Goal: Task Accomplishment & Management: Use online tool/utility

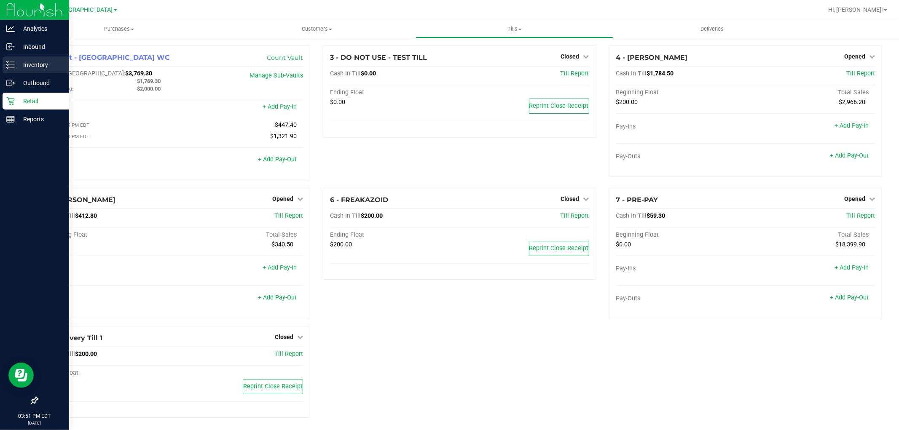
click at [44, 60] on p "Inventory" at bounding box center [40, 65] width 51 height 10
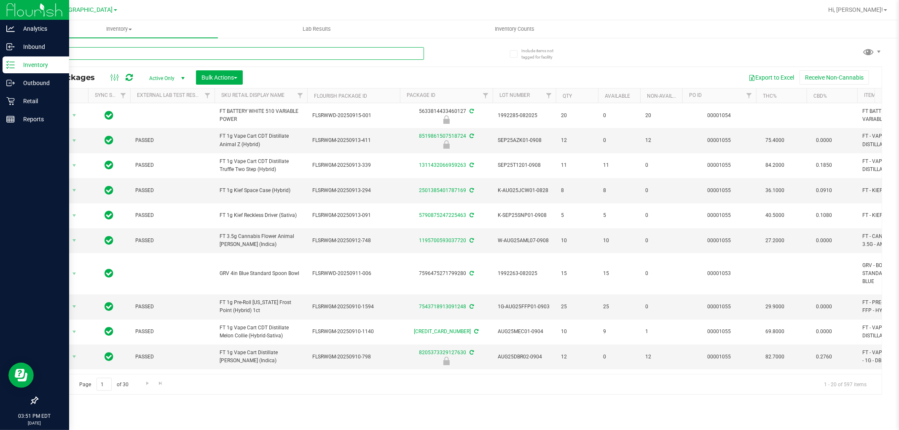
click at [186, 48] on input "text" at bounding box center [230, 53] width 387 height 13
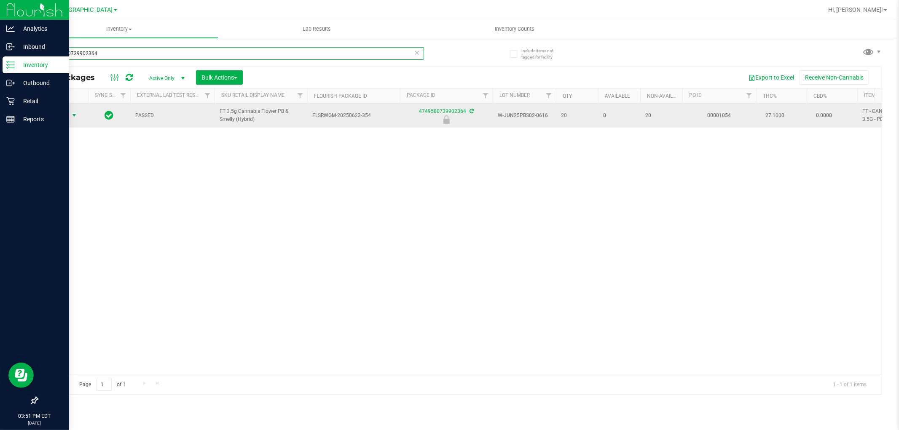
type input "4749580739902364"
click at [70, 120] on span "select" at bounding box center [74, 116] width 11 height 12
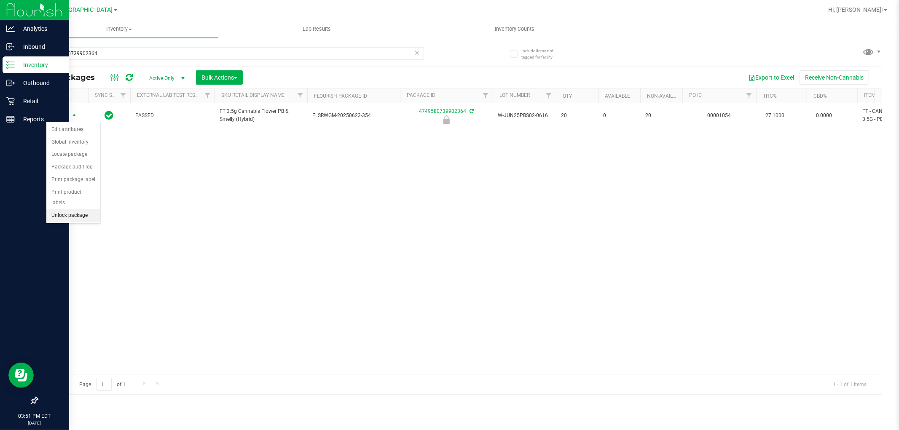
click at [70, 213] on li "Unlock package" at bounding box center [73, 216] width 54 height 13
